Goal: Complete application form

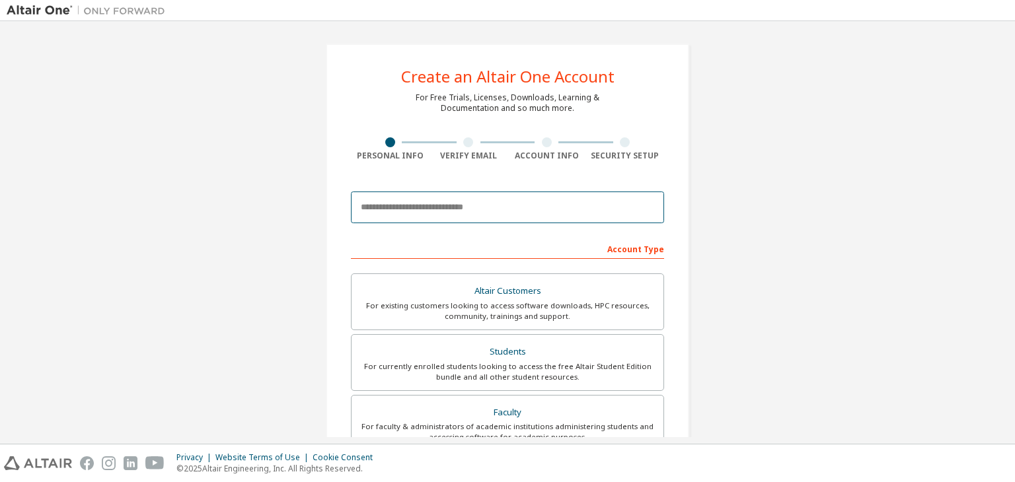
drag, startPoint x: 0, startPoint y: 0, endPoint x: 402, endPoint y: 198, distance: 448.1
click at [402, 198] on input "email" at bounding box center [507, 208] width 313 height 32
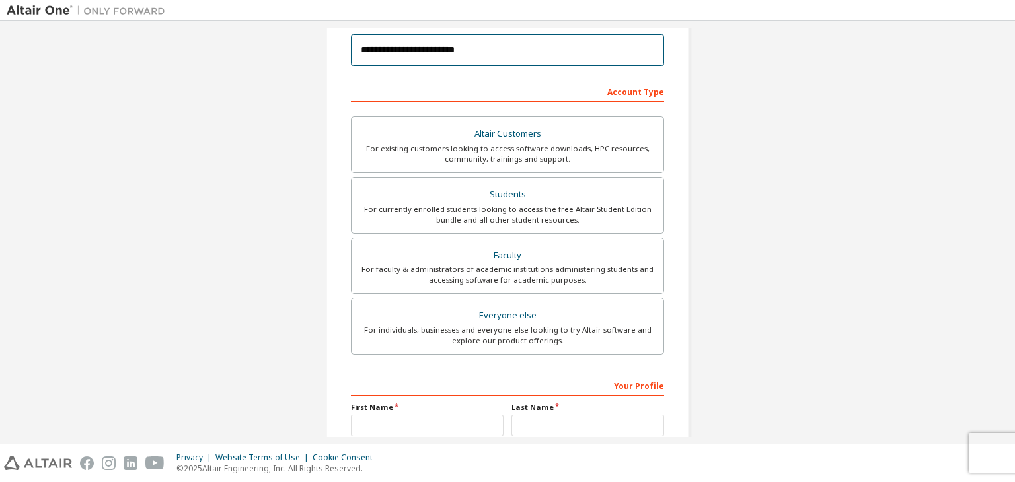
scroll to position [158, 0]
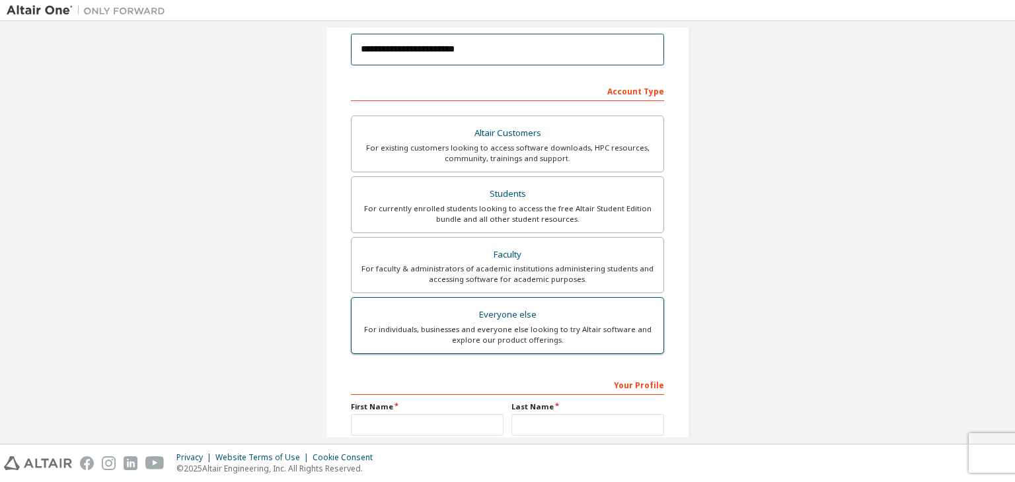
type input "**********"
click at [459, 318] on div "Everyone else" at bounding box center [508, 315] width 296 height 19
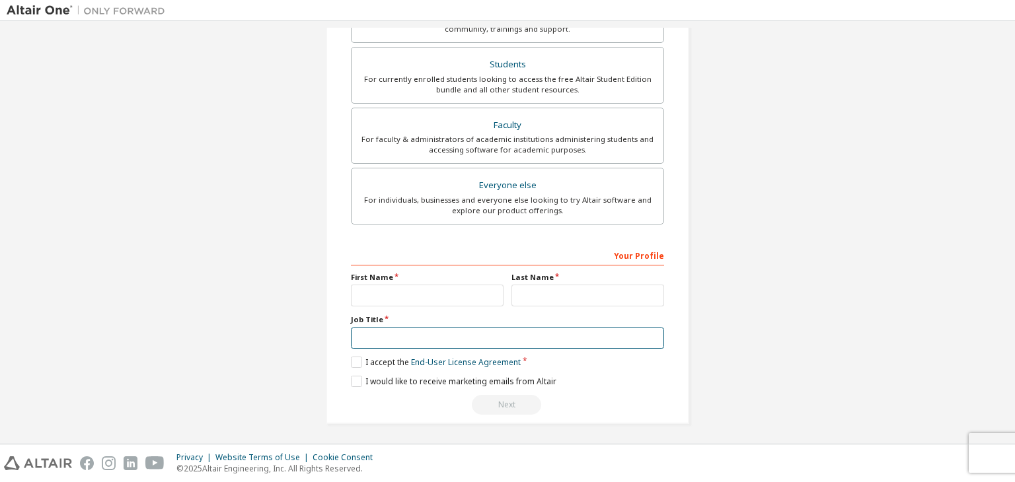
click at [419, 334] on input "text" at bounding box center [507, 339] width 313 height 22
click at [399, 295] on input "text" at bounding box center [427, 296] width 153 height 22
click at [360, 336] on input "*******" at bounding box center [507, 339] width 313 height 22
type input "*******"
click at [391, 288] on input "text" at bounding box center [427, 296] width 153 height 22
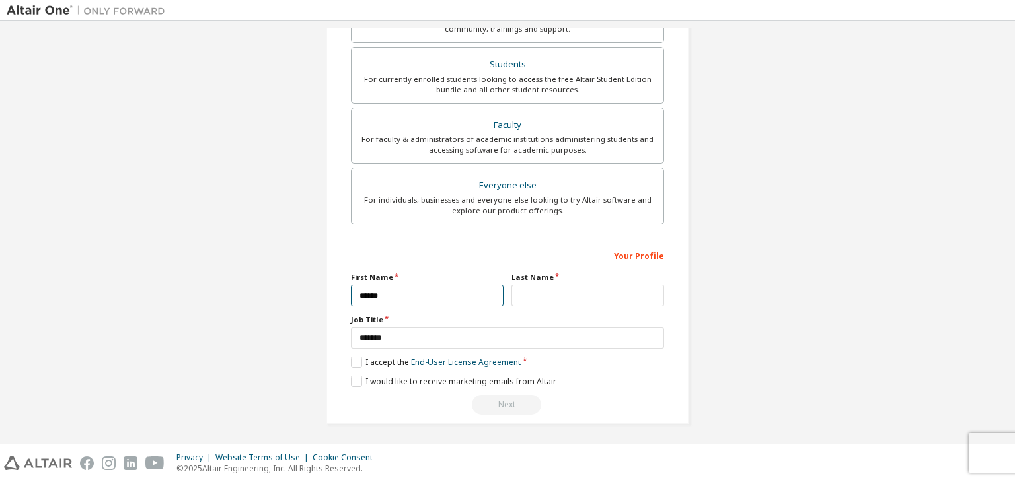
type input "*****"
click at [529, 285] on input "text" at bounding box center [588, 296] width 153 height 22
type input "********"
click at [358, 358] on label "I accept the End-User License Agreement" at bounding box center [436, 362] width 170 height 11
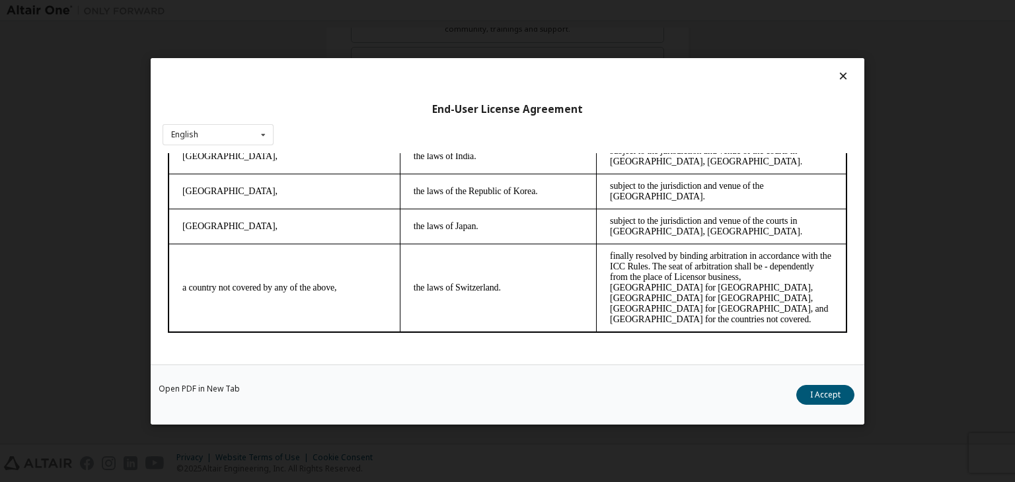
scroll to position [20, 0]
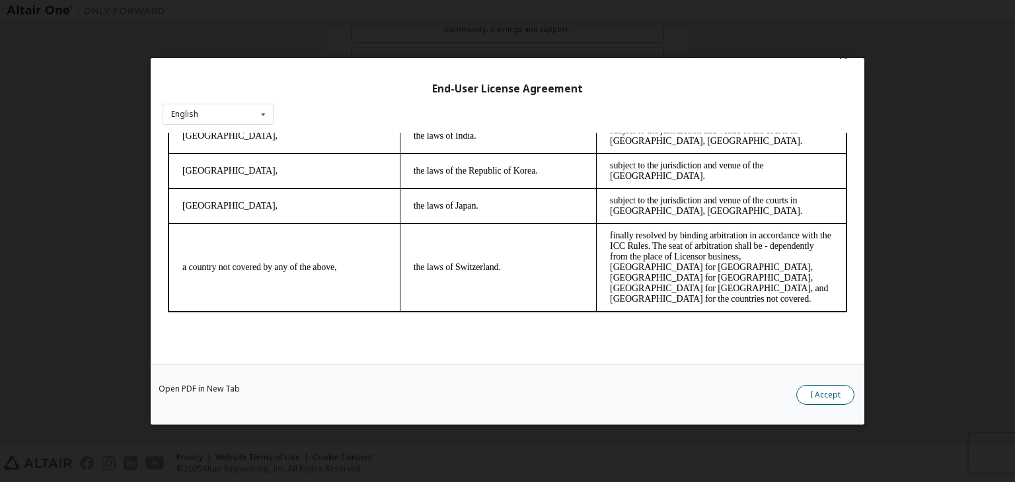
click at [842, 385] on button "I Accept" at bounding box center [825, 395] width 58 height 20
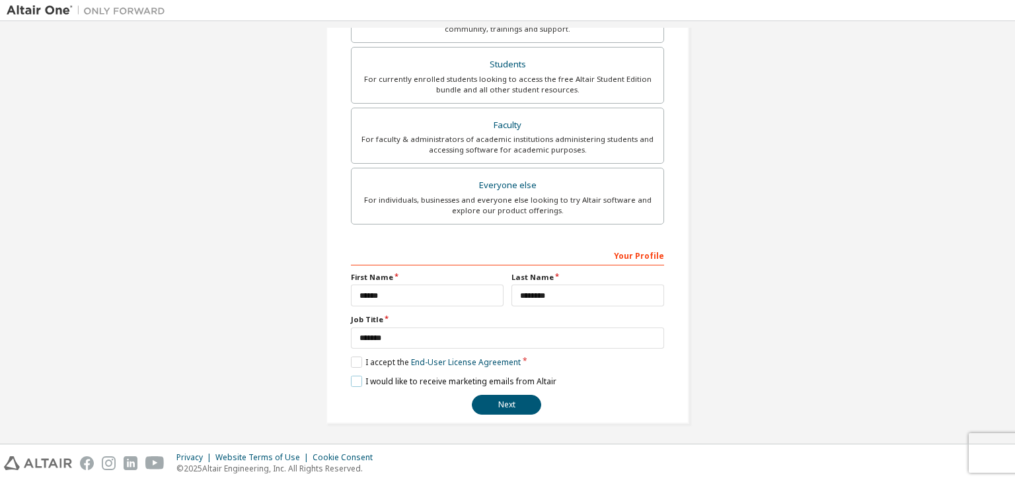
click at [352, 384] on label "I would like to receive marketing emails from Altair" at bounding box center [454, 381] width 206 height 11
click at [484, 403] on button "Next" at bounding box center [506, 405] width 69 height 20
click at [492, 403] on button "Next" at bounding box center [506, 405] width 69 height 20
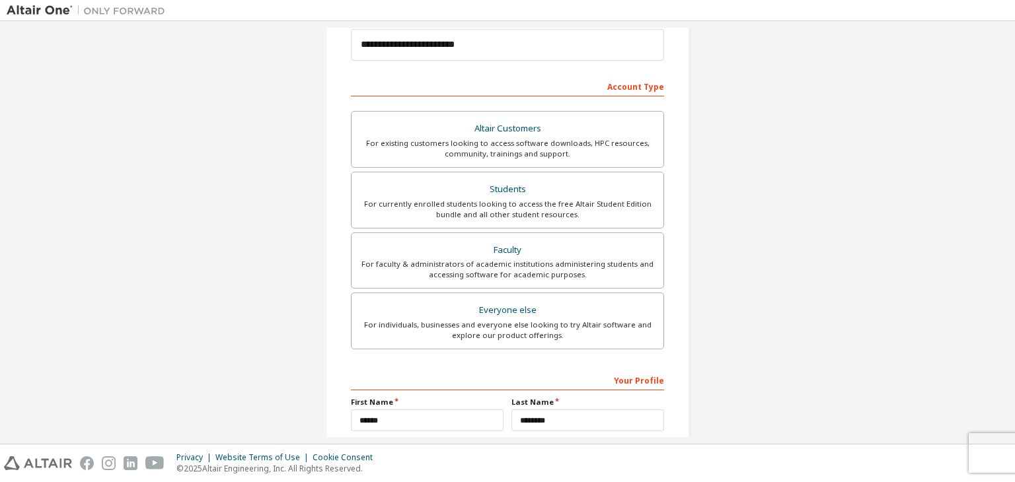
scroll to position [288, 0]
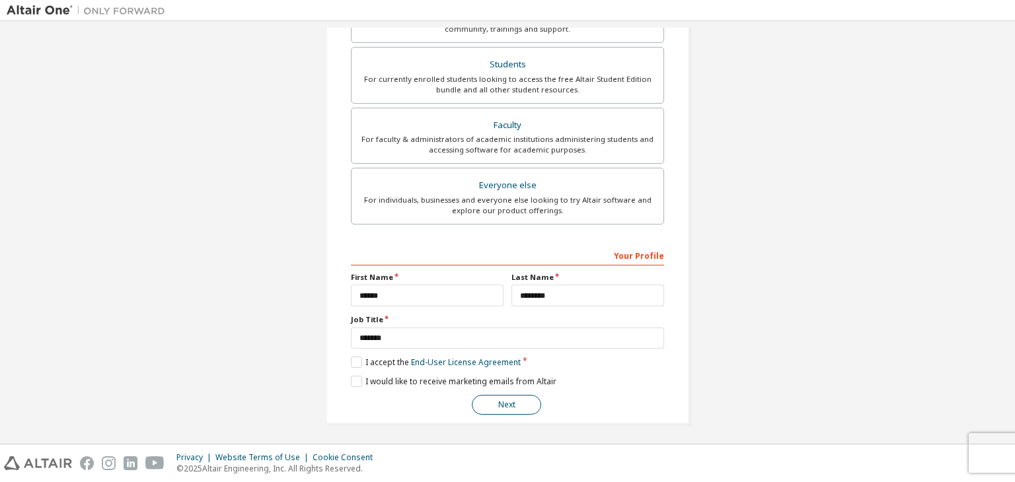
click at [496, 399] on button "Next" at bounding box center [506, 405] width 69 height 20
click at [494, 405] on button "Next" at bounding box center [506, 405] width 69 height 20
click at [504, 397] on button "Next" at bounding box center [506, 405] width 69 height 20
click at [503, 396] on button "Next" at bounding box center [506, 405] width 69 height 20
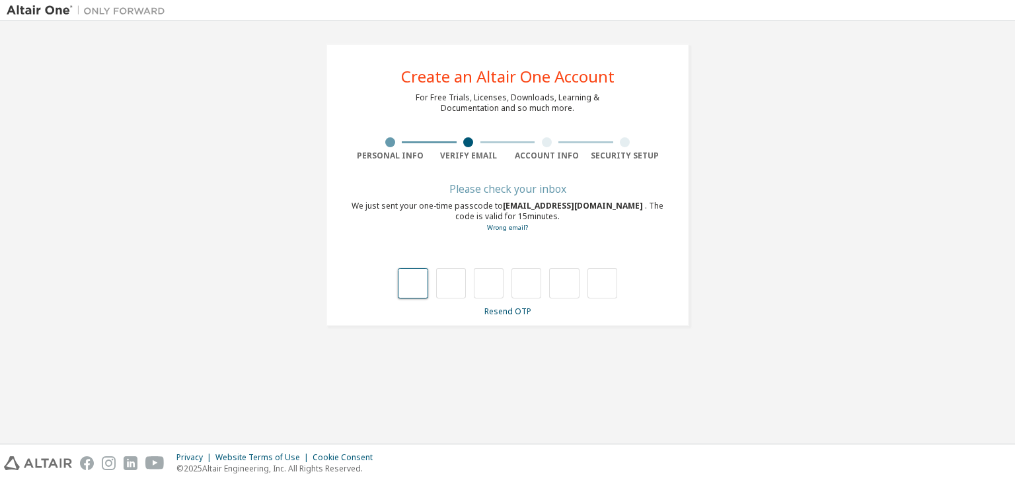
scroll to position [0, 0]
type input "*"
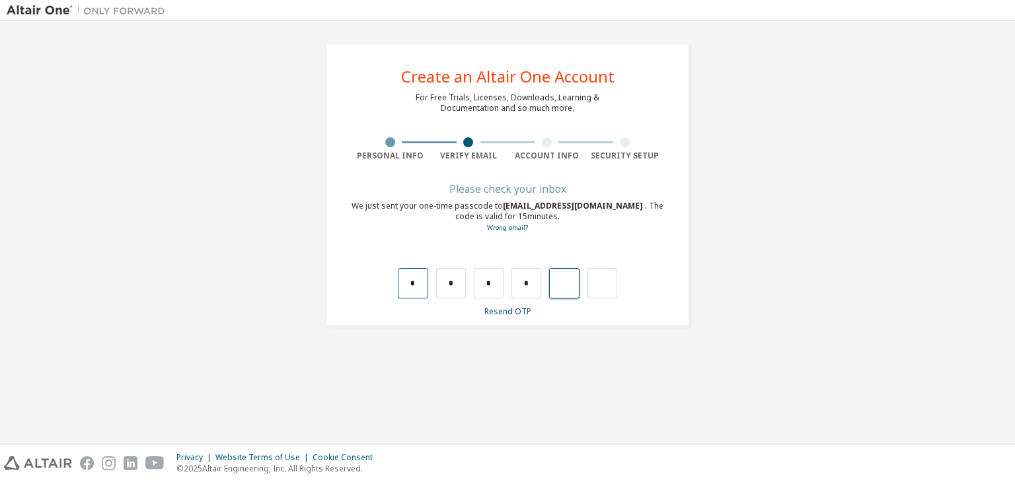
type input "*"
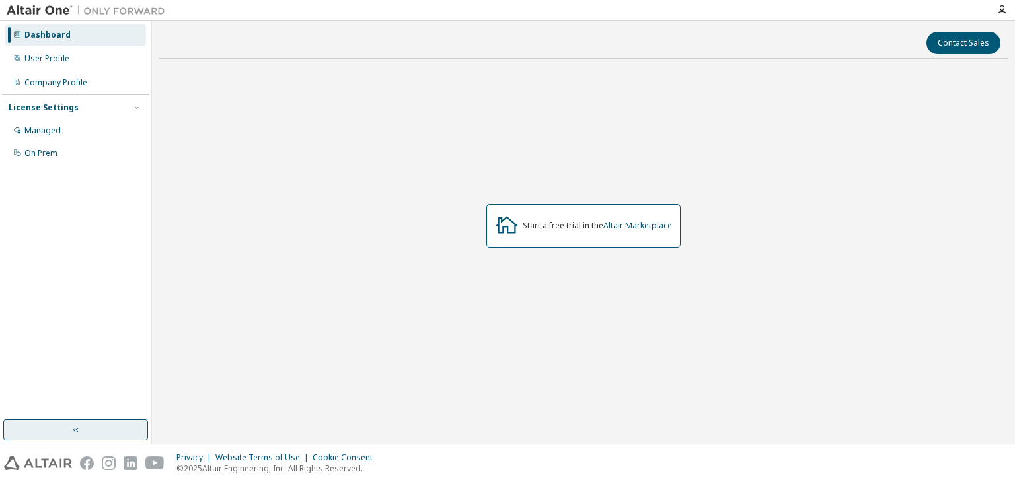
click at [73, 422] on button "button" at bounding box center [75, 430] width 145 height 21
click at [537, 229] on div "Start a free trial in the Altair Marketplace" at bounding box center [597, 226] width 149 height 11
click at [623, 224] on link "Altair Marketplace" at bounding box center [637, 225] width 69 height 11
